Goal: Information Seeking & Learning: Learn about a topic

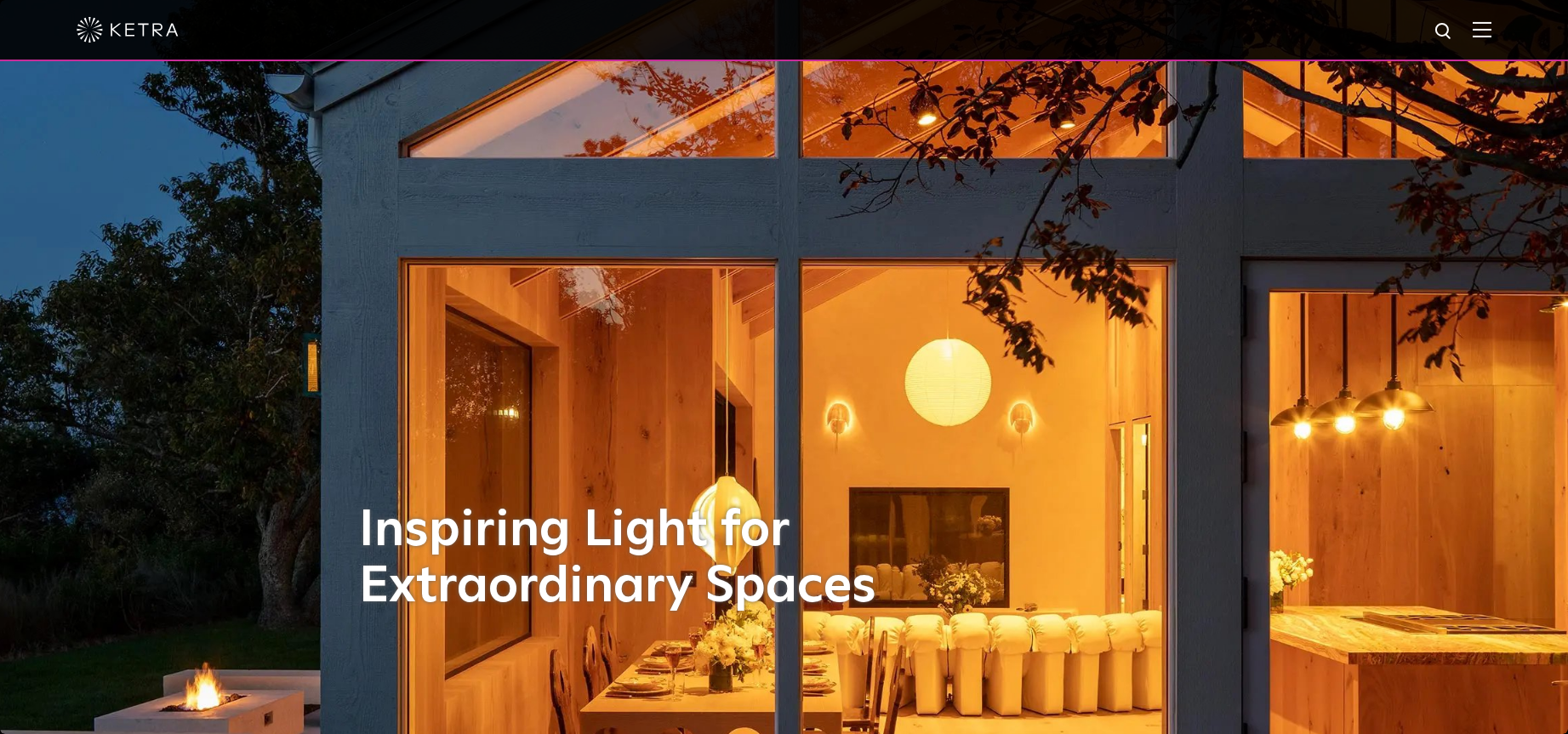
click at [1482, 31] on div at bounding box center [784, 29] width 1414 height 60
click at [1487, 28] on img at bounding box center [1482, 29] width 19 height 16
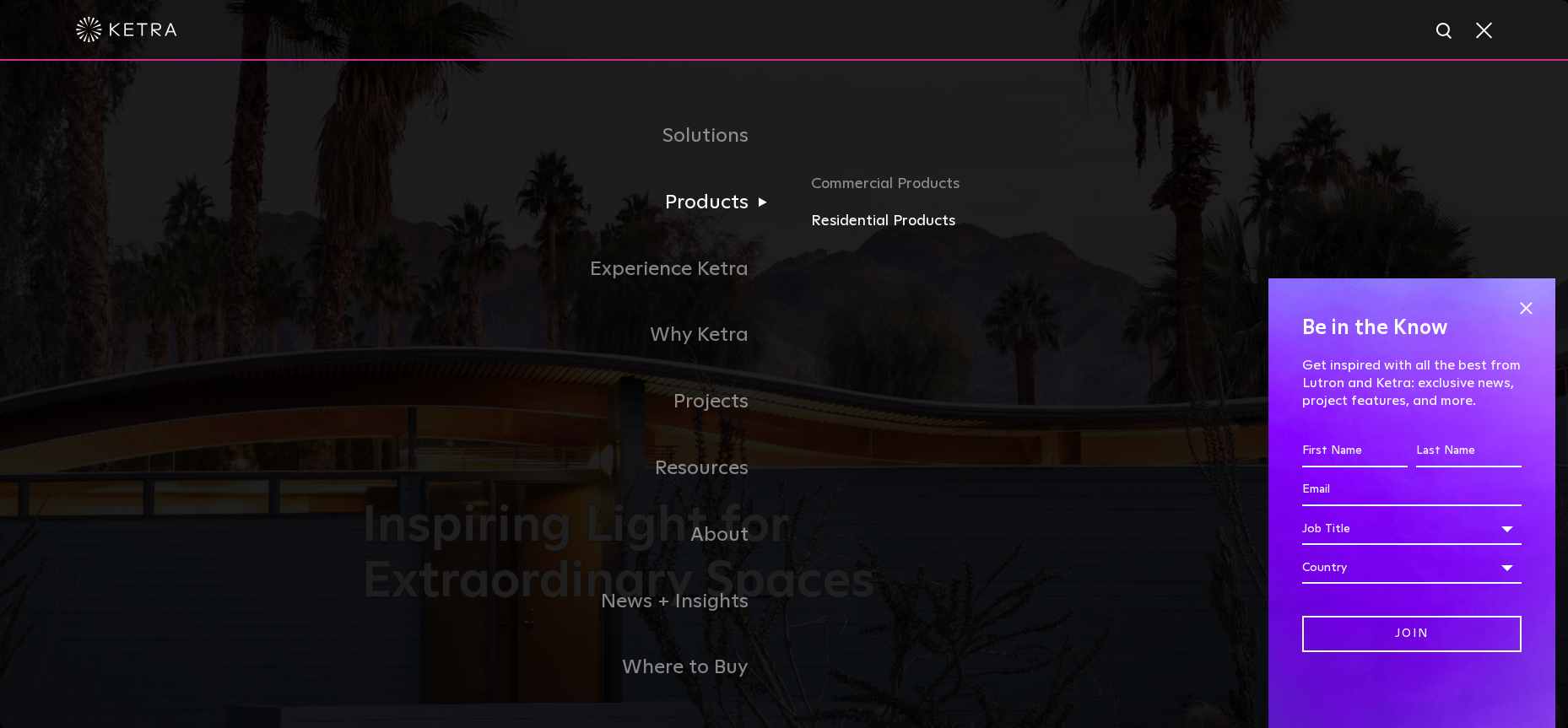
click at [847, 216] on link "Residential Products" at bounding box center [1009, 222] width 395 height 25
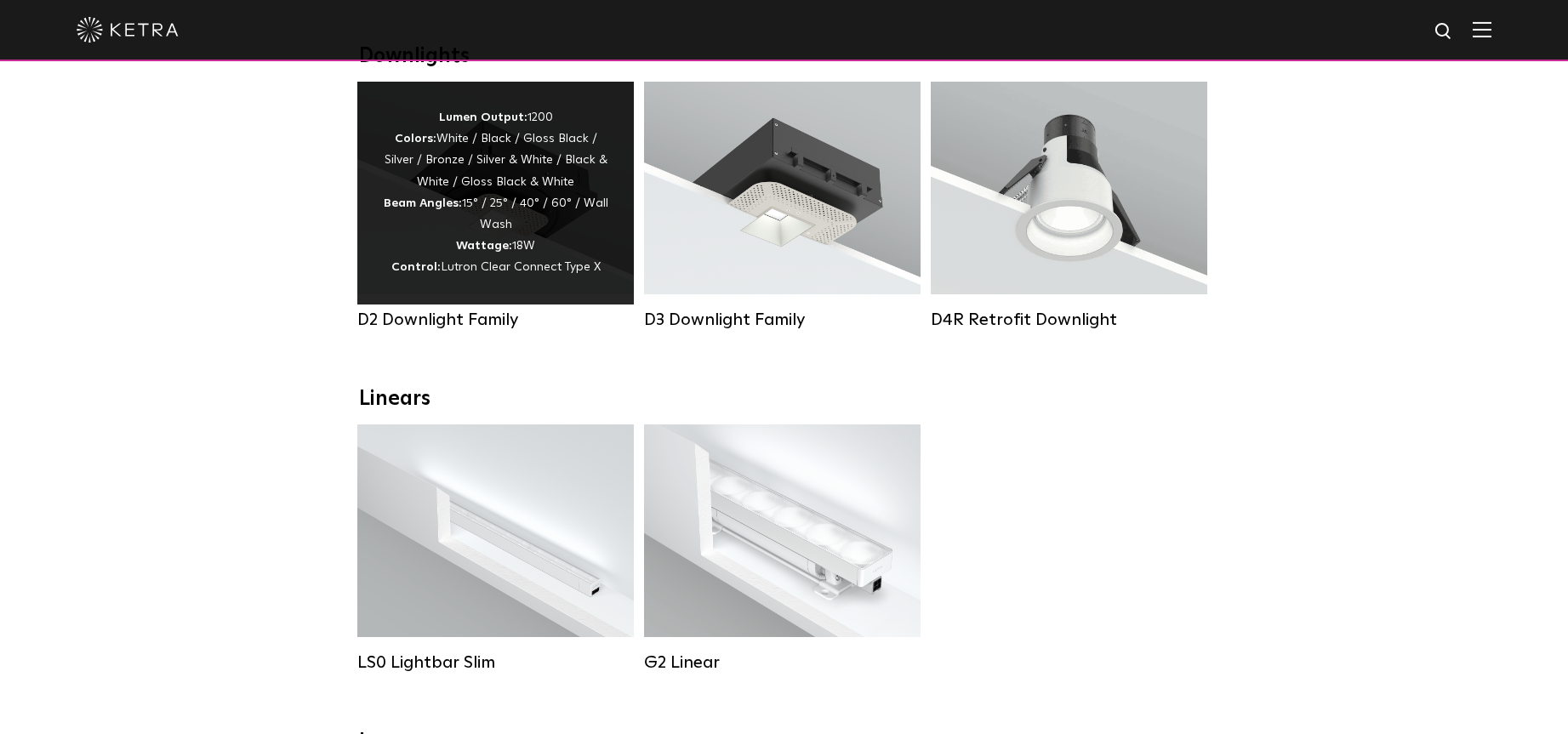
scroll to position [255, 0]
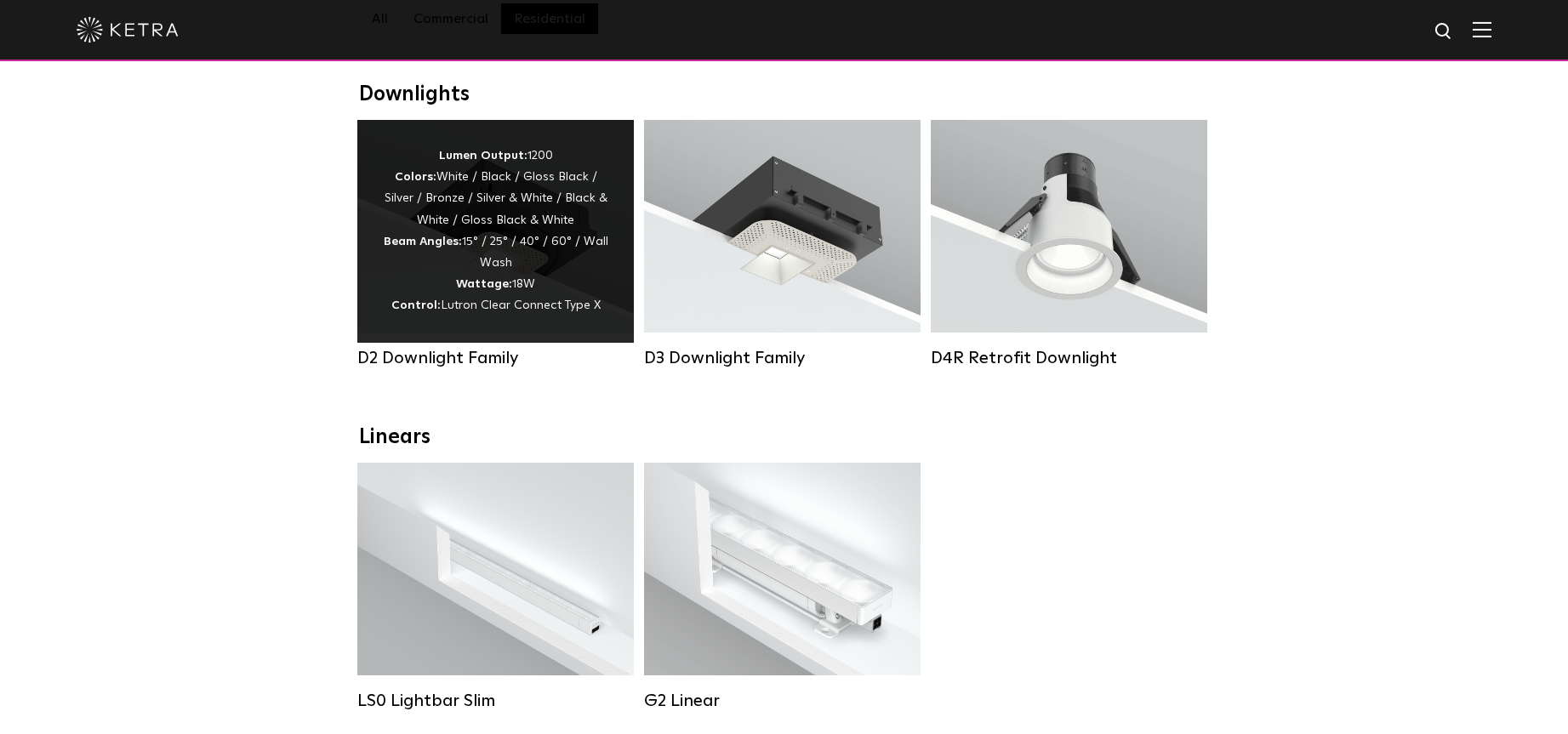
click at [472, 368] on div "D2 Downlight Family" at bounding box center [495, 358] width 277 height 21
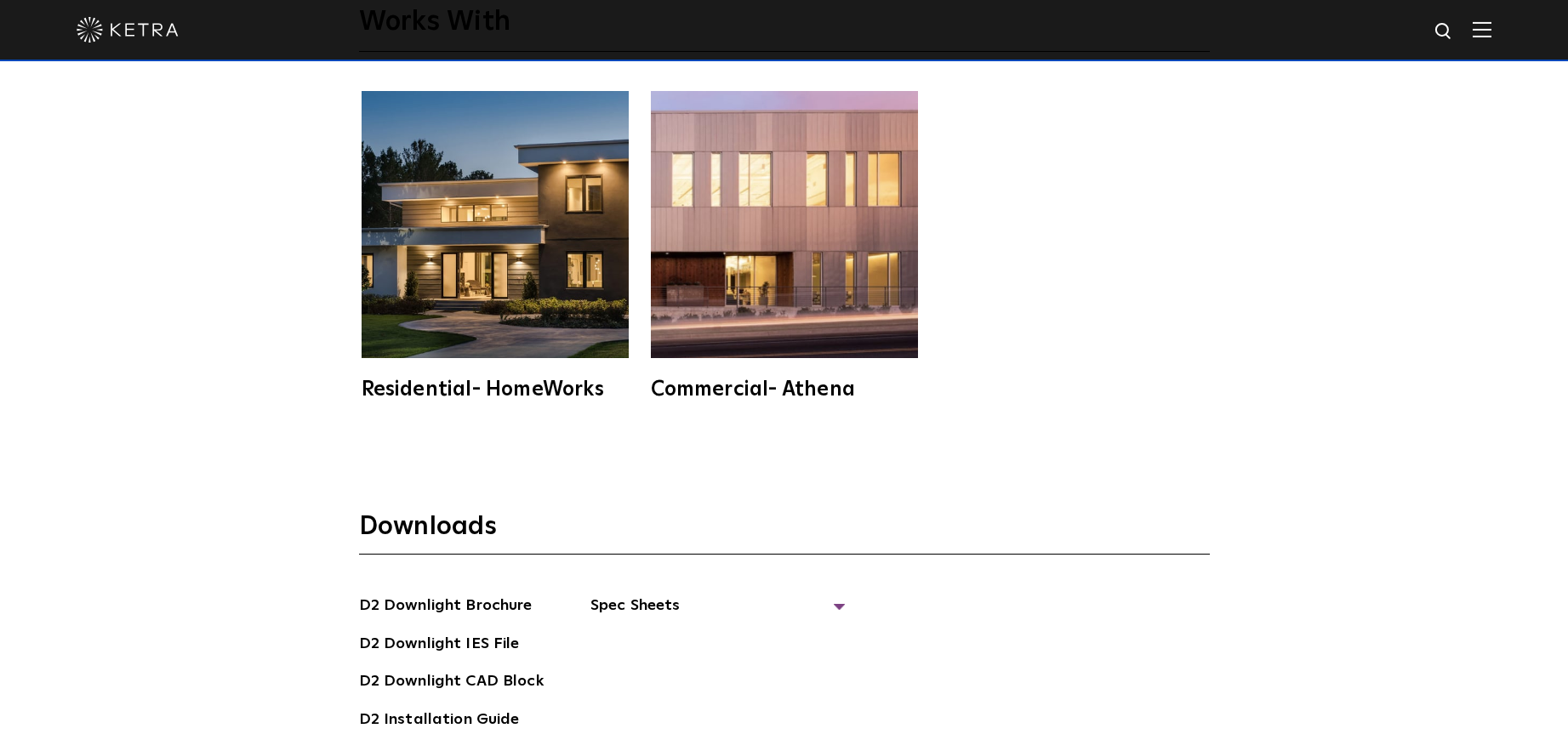
scroll to position [4679, 0]
